Goal: Transaction & Acquisition: Purchase product/service

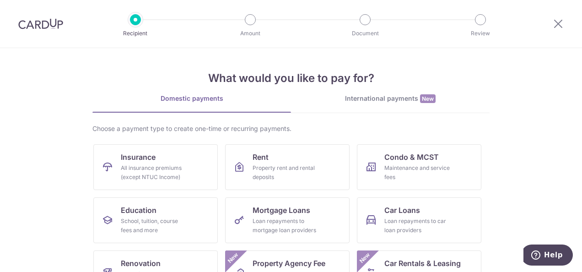
click at [407, 102] on div "International payments New" at bounding box center [390, 99] width 199 height 10
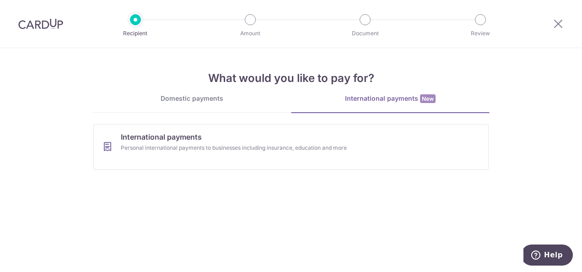
click at [187, 103] on link "Domestic payments" at bounding box center [191, 103] width 199 height 18
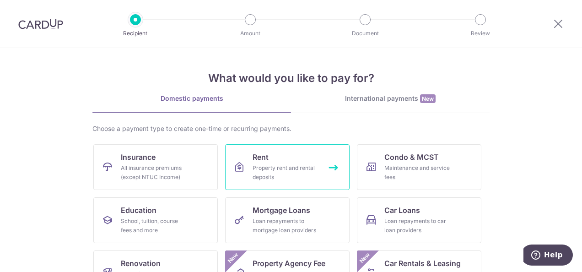
click at [269, 167] on div "Property rent and rental deposits" at bounding box center [286, 172] width 66 height 18
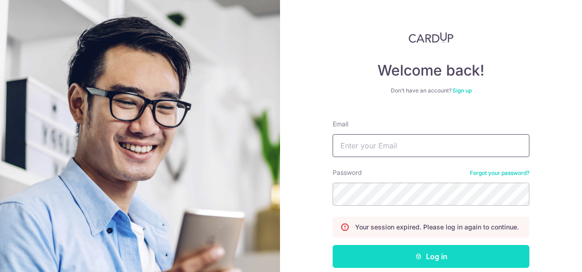
type input "y.shihui95@gmail.com"
click at [398, 256] on button "Log in" at bounding box center [431, 256] width 197 height 23
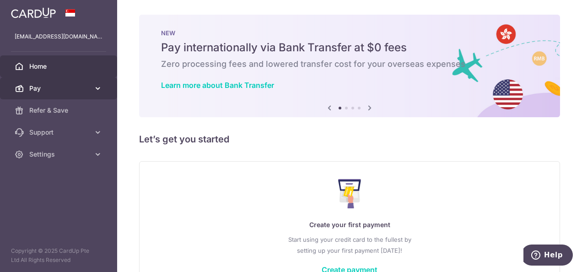
click at [71, 91] on span "Pay" at bounding box center [59, 88] width 60 height 9
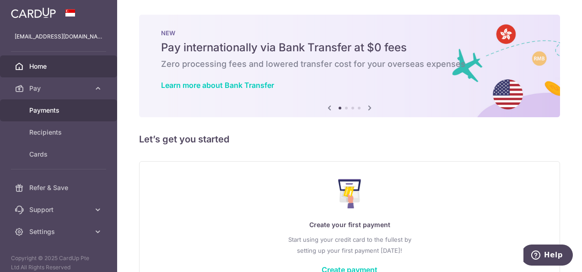
click at [65, 108] on span "Payments" at bounding box center [59, 110] width 60 height 9
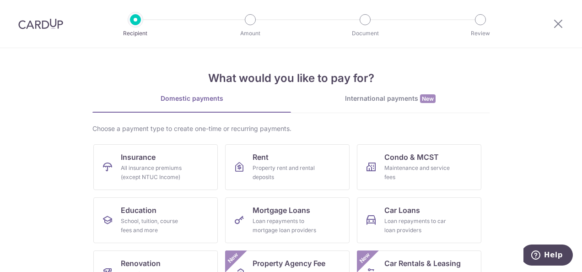
click at [497, 102] on section "What would you like to pay for? Domestic payments International payments New Ch…" at bounding box center [291, 160] width 582 height 224
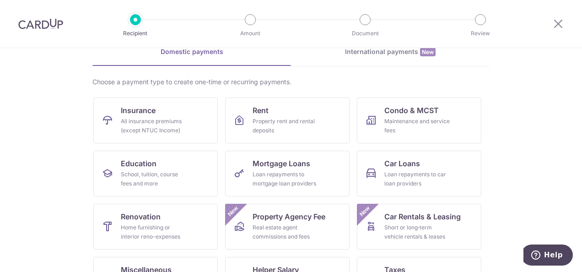
scroll to position [54, 0]
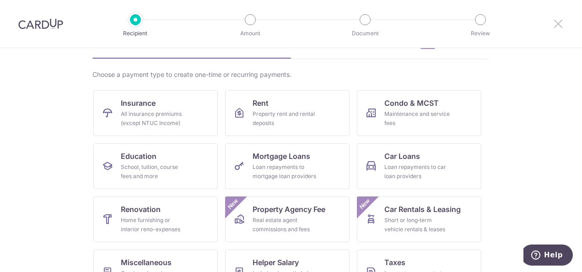
click at [553, 26] on icon at bounding box center [558, 23] width 11 height 11
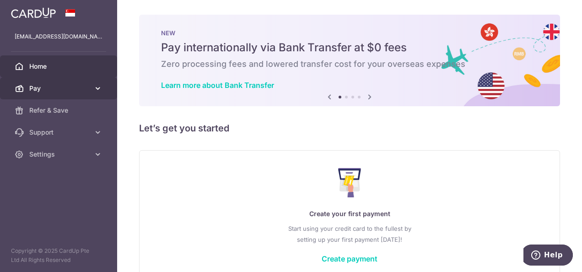
click at [104, 88] on link "Pay" at bounding box center [58, 88] width 117 height 22
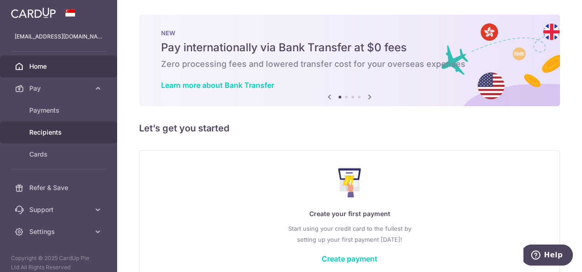
click at [64, 136] on link "Recipients" at bounding box center [58, 132] width 117 height 22
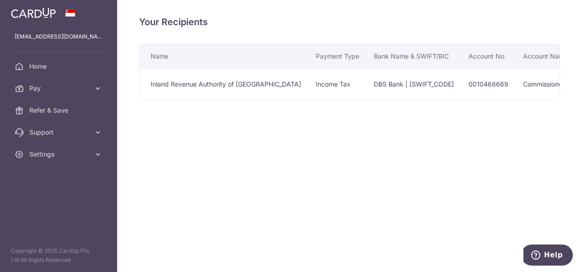
click at [260, 81] on td "Inland Revenue Authority of [GEOGRAPHIC_DATA]" at bounding box center [224, 84] width 169 height 32
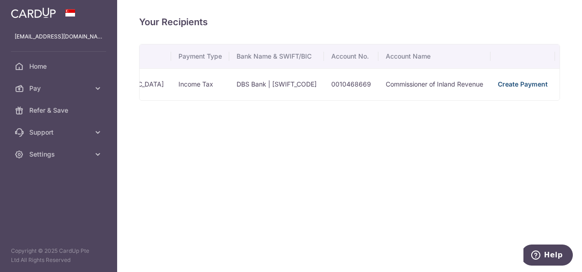
click at [498, 84] on link "Create Payment" at bounding box center [523, 84] width 50 height 8
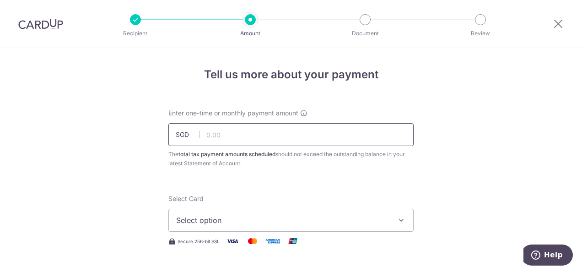
click at [306, 134] on input "text" at bounding box center [290, 134] width 245 height 23
type input "623.50"
type input "HAIYINGW541"
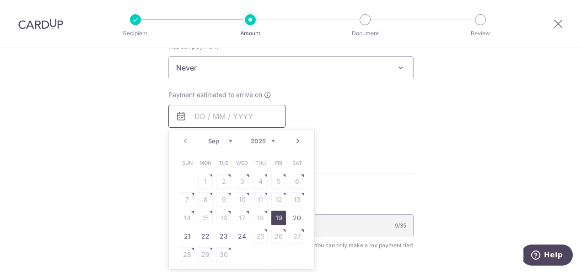
scroll to position [401, 0]
click at [202, 232] on link "22" at bounding box center [205, 236] width 15 height 15
type input "[DATE]"
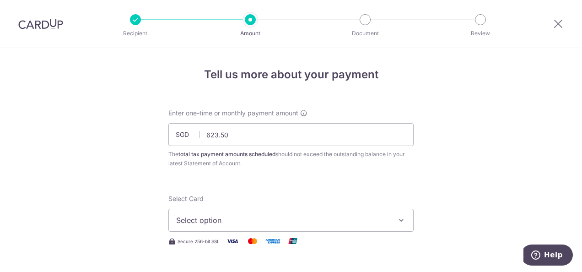
scroll to position [0, 0]
click at [338, 221] on span "Select option" at bounding box center [282, 219] width 213 height 11
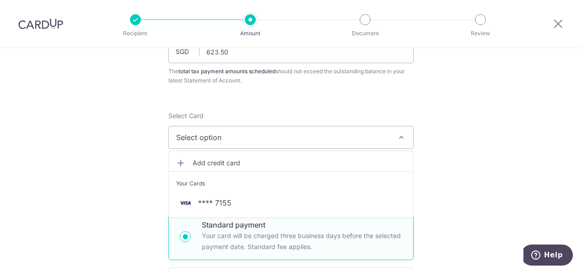
scroll to position [84, 0]
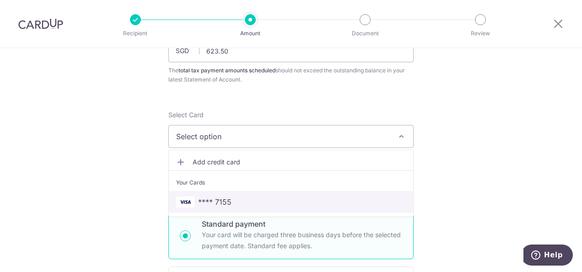
click at [236, 210] on link "**** 7155" at bounding box center [291, 202] width 244 height 22
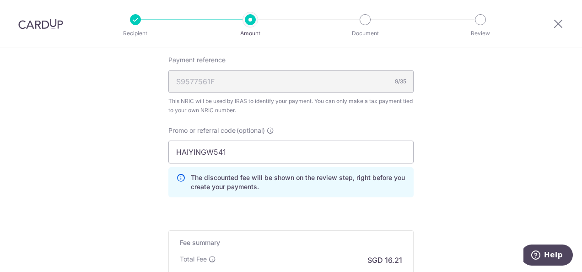
scroll to position [702, 0]
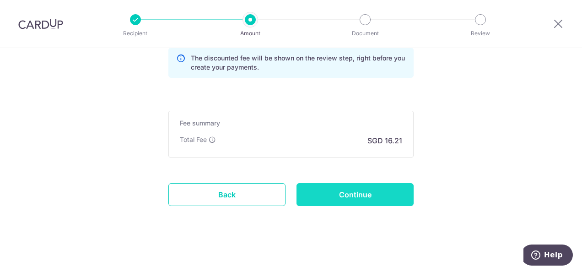
click at [330, 184] on input "Continue" at bounding box center [354, 194] width 117 height 23
type input "Create Schedule"
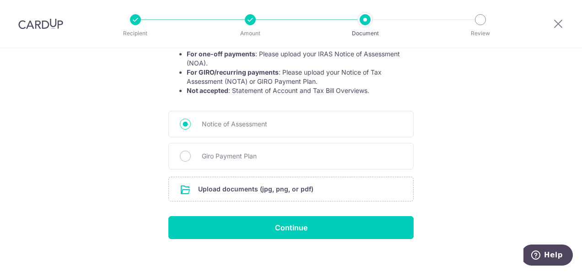
scroll to position [194, 0]
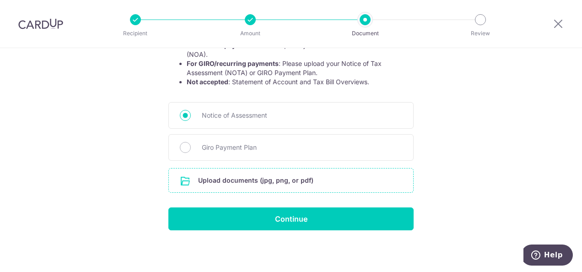
click at [292, 184] on input "file" at bounding box center [291, 180] width 244 height 24
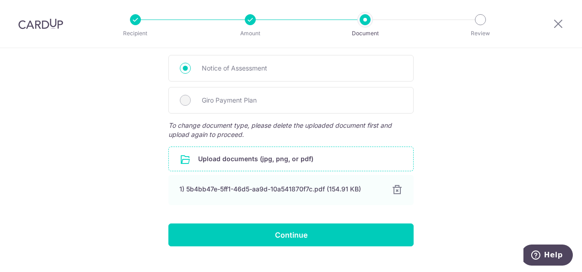
scroll to position [257, 0]
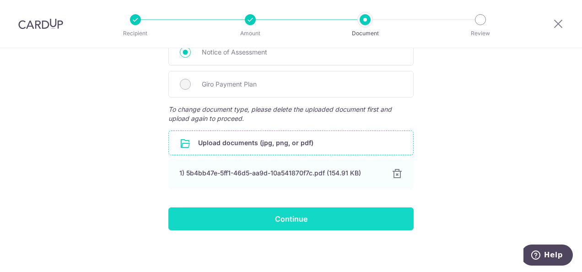
click at [223, 220] on input "Continue" at bounding box center [290, 218] width 245 height 23
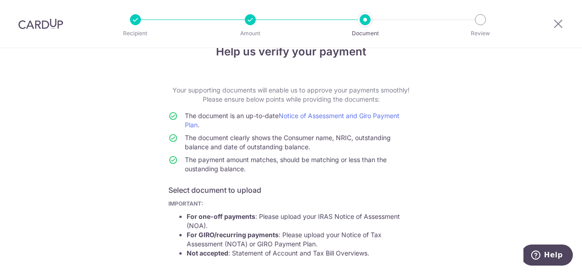
scroll to position [0, 0]
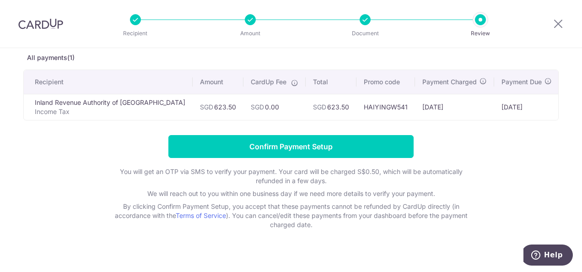
scroll to position [63, 0]
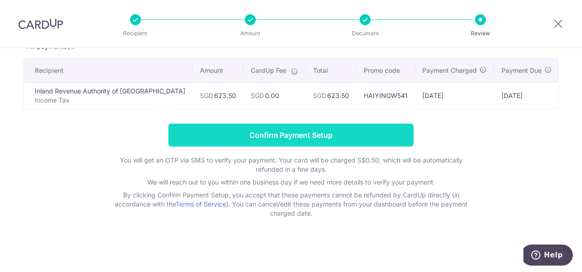
click at [229, 132] on input "Confirm Payment Setup" at bounding box center [290, 135] width 245 height 23
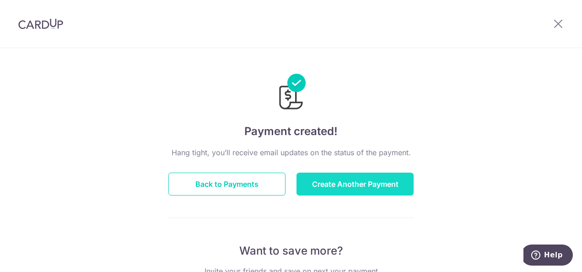
click at [317, 188] on button "Create Another Payment" at bounding box center [354, 183] width 117 height 23
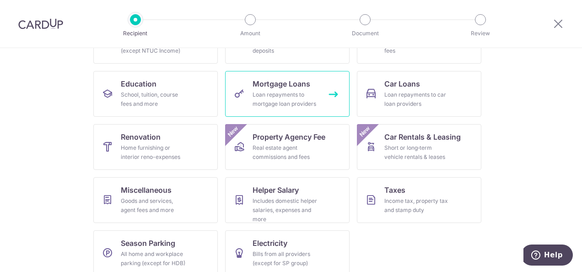
scroll to position [137, 0]
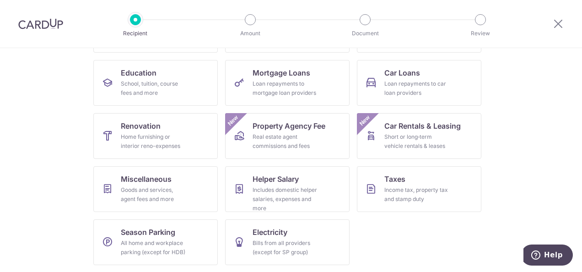
click at [253, 22] on div at bounding box center [250, 19] width 11 height 11
